Goal: Task Accomplishment & Management: Complete application form

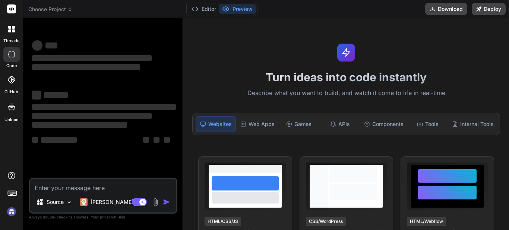
click at [81, 189] on textarea at bounding box center [103, 185] width 146 height 13
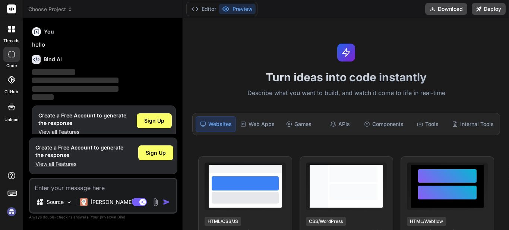
type textarea "x"
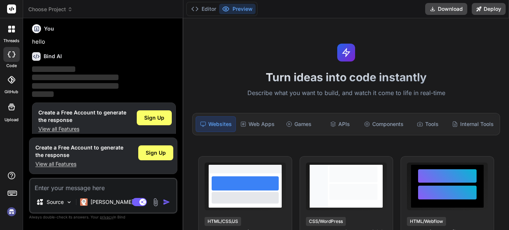
type textarea "h"
type textarea "x"
type textarea "hi"
type textarea "x"
type textarea "hi"
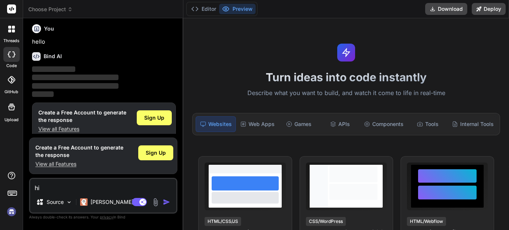
click at [168, 203] on img "button" at bounding box center [166, 201] width 7 height 7
click at [167, 201] on img "button" at bounding box center [166, 201] width 7 height 7
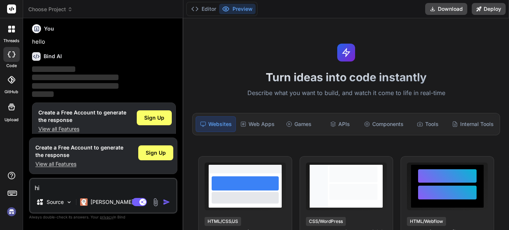
click at [166, 203] on img "button" at bounding box center [166, 201] width 7 height 7
click at [143, 114] on div "Sign Up" at bounding box center [154, 117] width 35 height 15
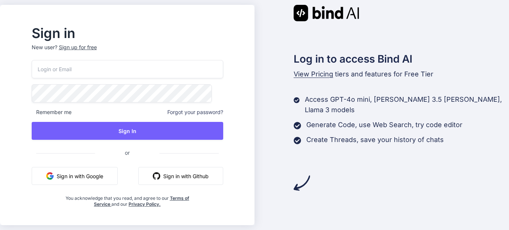
click at [104, 73] on input "email" at bounding box center [128, 69] width 192 height 18
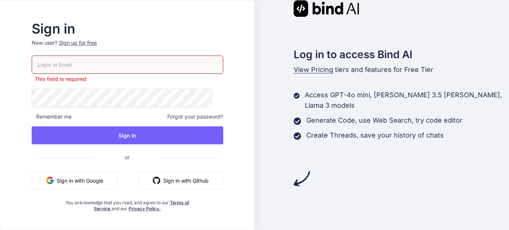
click at [101, 49] on p "New user? Sign up for free" at bounding box center [128, 47] width 192 height 16
click at [97, 46] on div "Sign up for free" at bounding box center [78, 42] width 38 height 7
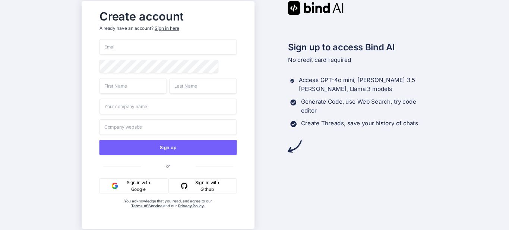
click at [130, 51] on input "email" at bounding box center [167, 47] width 137 height 16
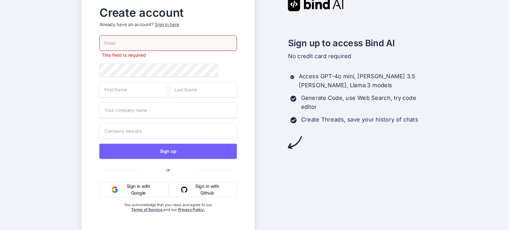
click at [137, 51] on div "This field is required" at bounding box center [167, 46] width 137 height 23
